Goal: Find specific page/section

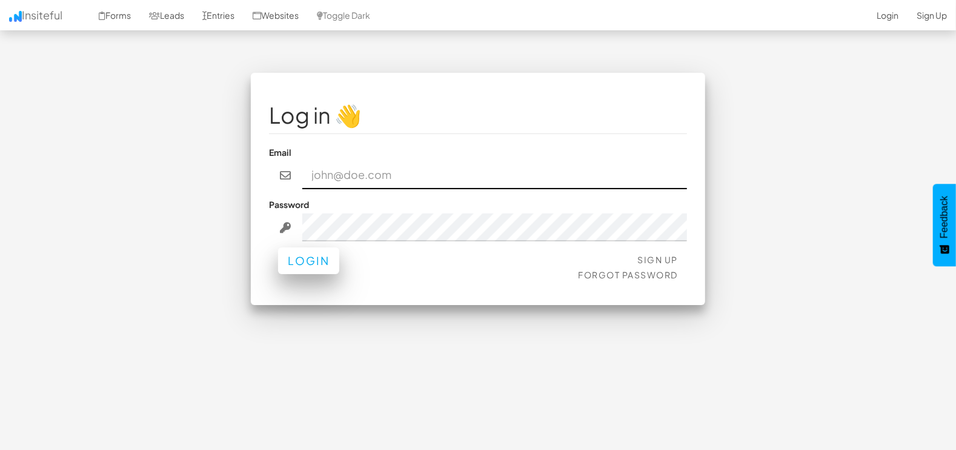
type input "marketing@mapsted.com"
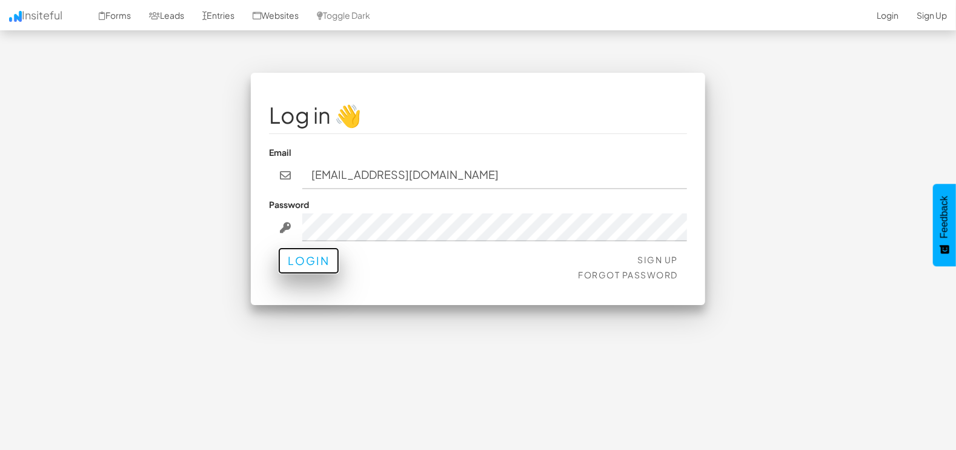
click at [301, 269] on button "Login" at bounding box center [308, 260] width 61 height 27
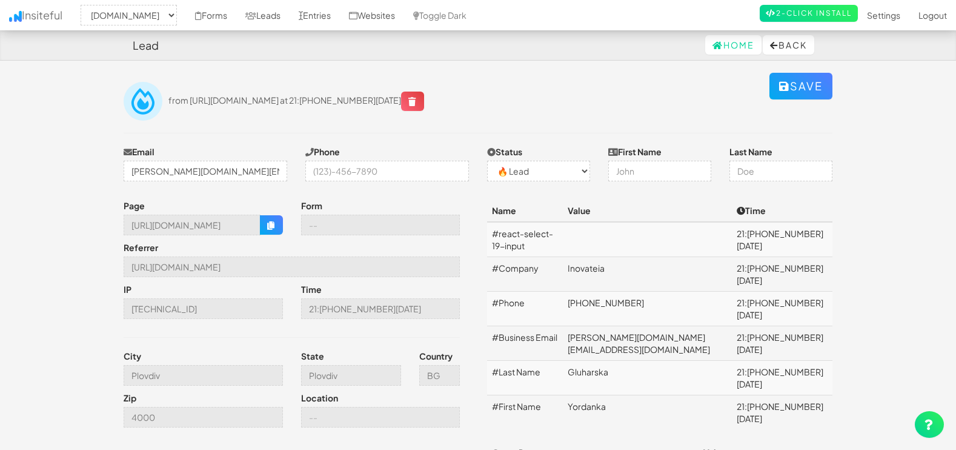
select select "1505"
select select "0"
click at [259, 14] on link "Leads" at bounding box center [262, 15] width 53 height 30
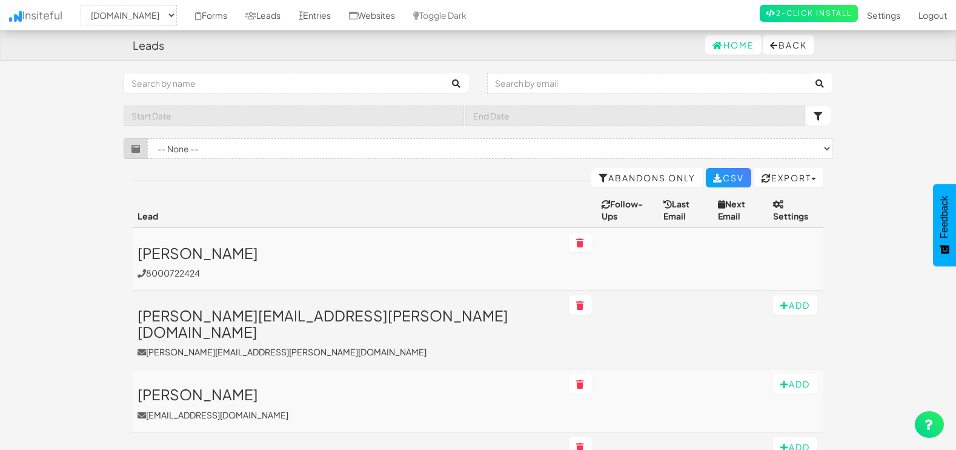
select select "1505"
click at [650, 85] on input "text" at bounding box center [648, 83] width 322 height 21
paste input "[EMAIL_ADDRESS][DOMAIN_NAME]"
type input "ogutualexander@gmail.com"
click at [818, 83] on icon "submit" at bounding box center [821, 83] width 10 height 8
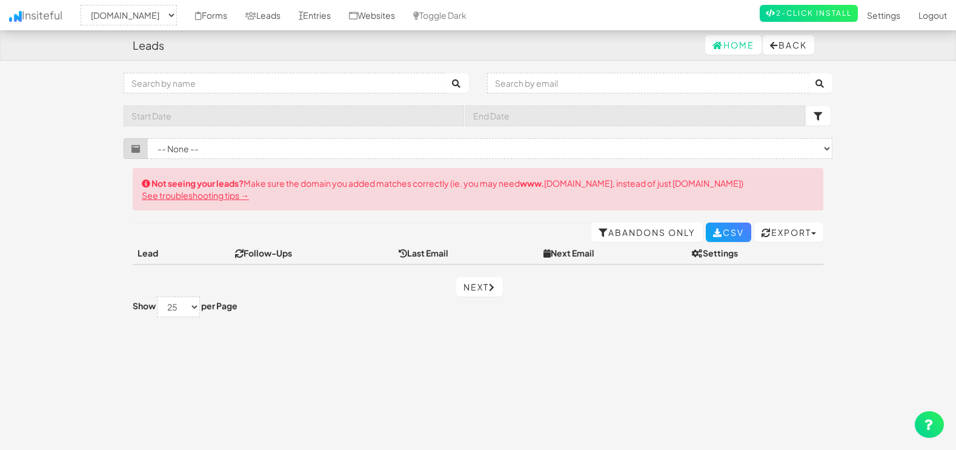
select select "1505"
click at [581, 85] on input "text" at bounding box center [648, 83] width 322 height 21
paste input "[EMAIL_ADDRESS][DOMAIN_NAME]"
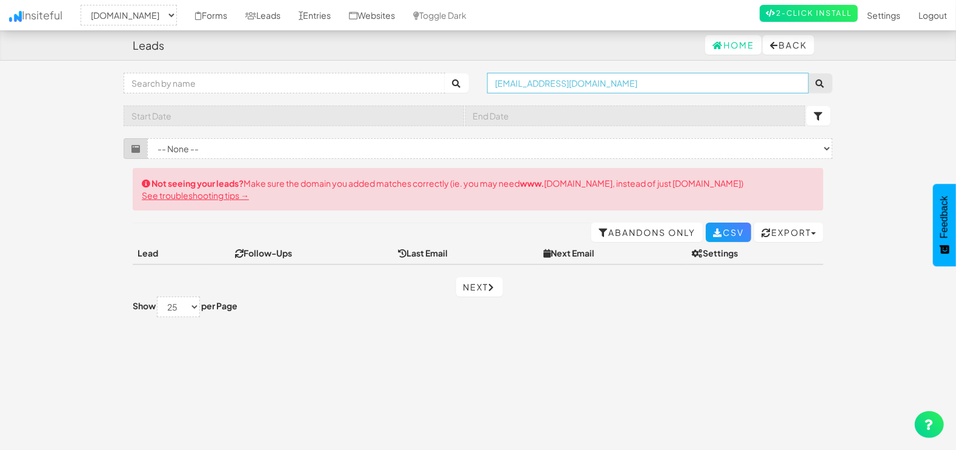
type input "[EMAIL_ADDRESS][DOMAIN_NAME]"
click at [822, 89] on button "submit" at bounding box center [820, 82] width 24 height 19
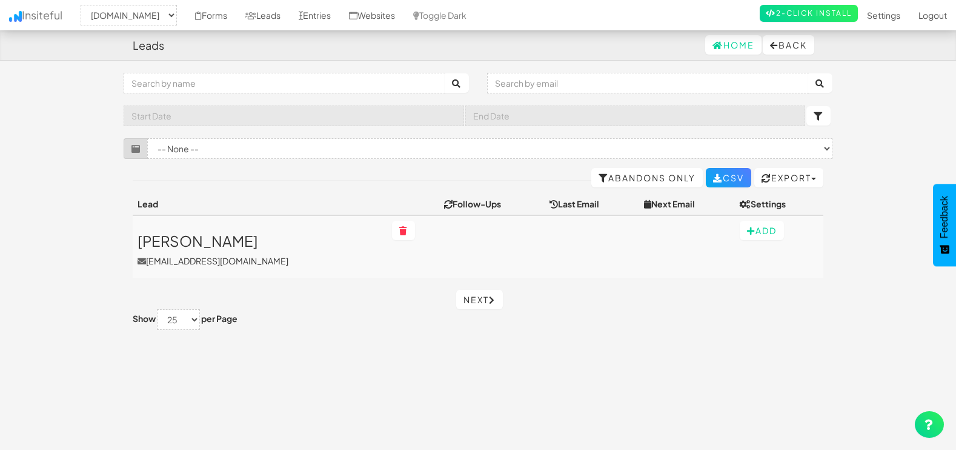
select select "1505"
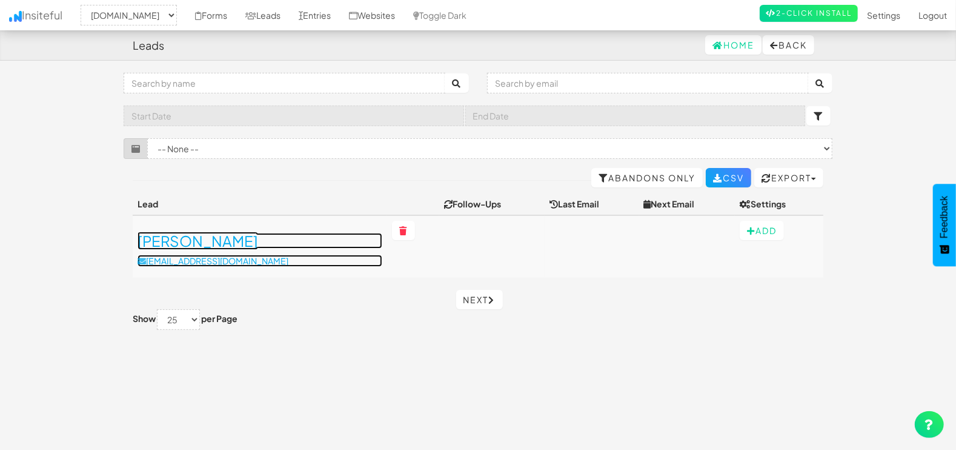
click at [197, 243] on h3 "[PERSON_NAME]" at bounding box center [260, 241] width 245 height 16
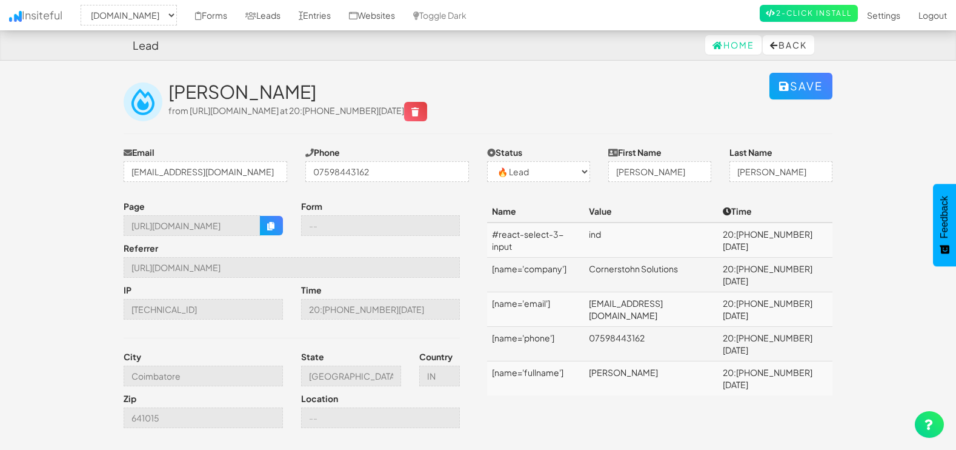
select select "1505"
select select "0"
drag, startPoint x: 130, startPoint y: 224, endPoint x: 306, endPoint y: 224, distance: 176.3
click at [306, 224] on div "Page [URL][DOMAIN_NAME] Form Referrer [URL][DOMAIN_NAME] IP [TECHNICAL_ID] Time…" at bounding box center [297, 317] width 364 height 234
